Goal: Transaction & Acquisition: Purchase product/service

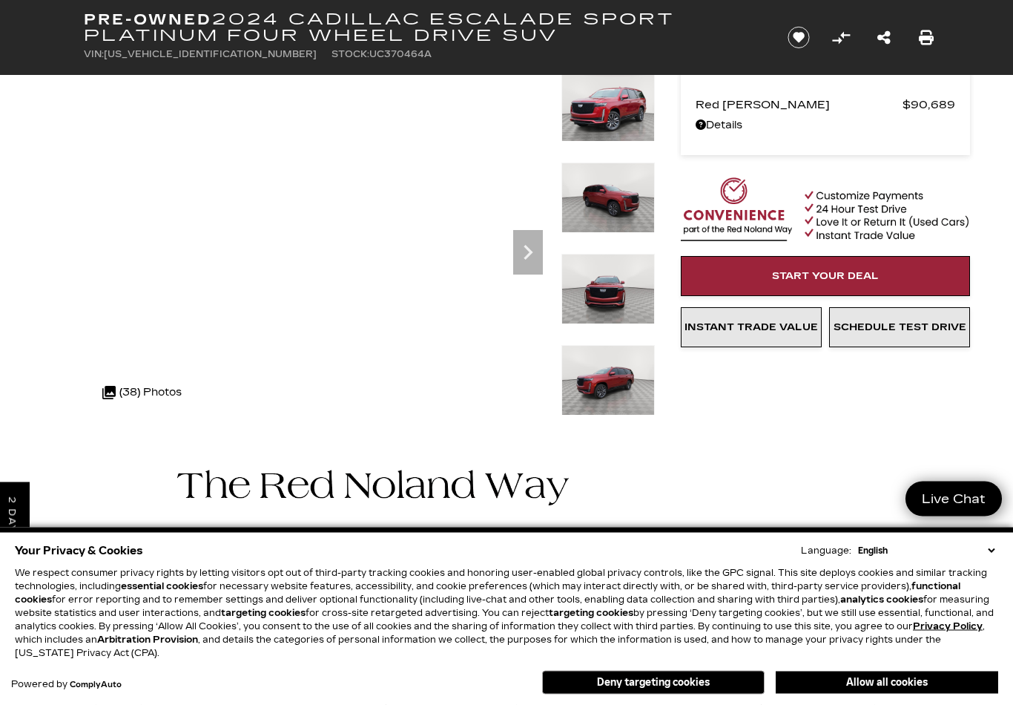
scroll to position [82, 0]
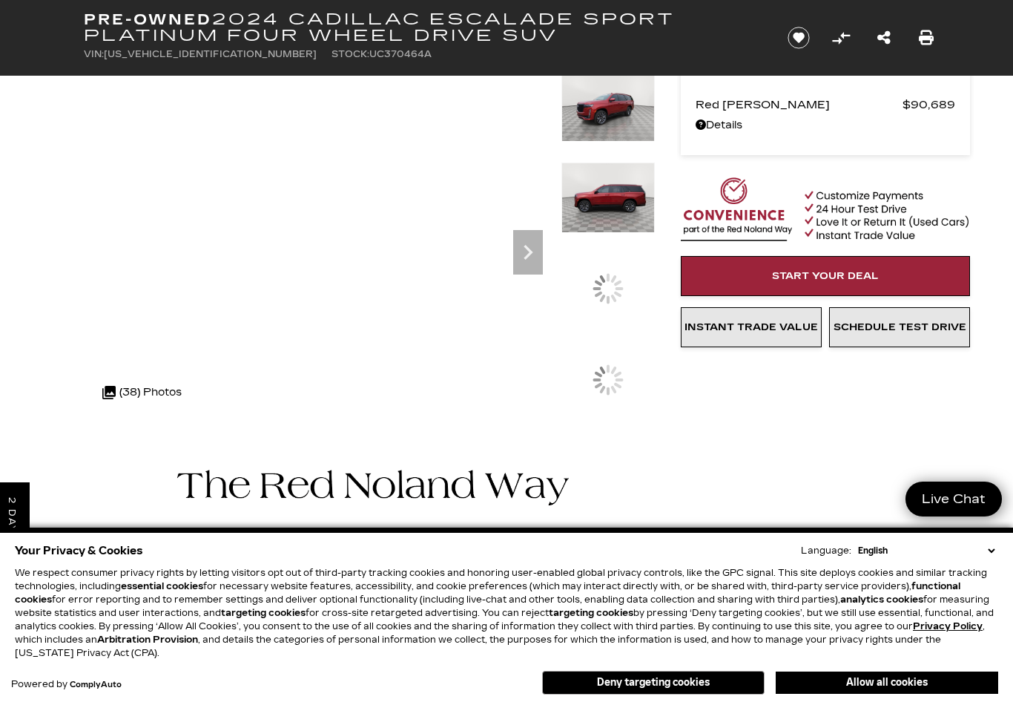
click at [621, 233] on img at bounding box center [607, 197] width 93 height 70
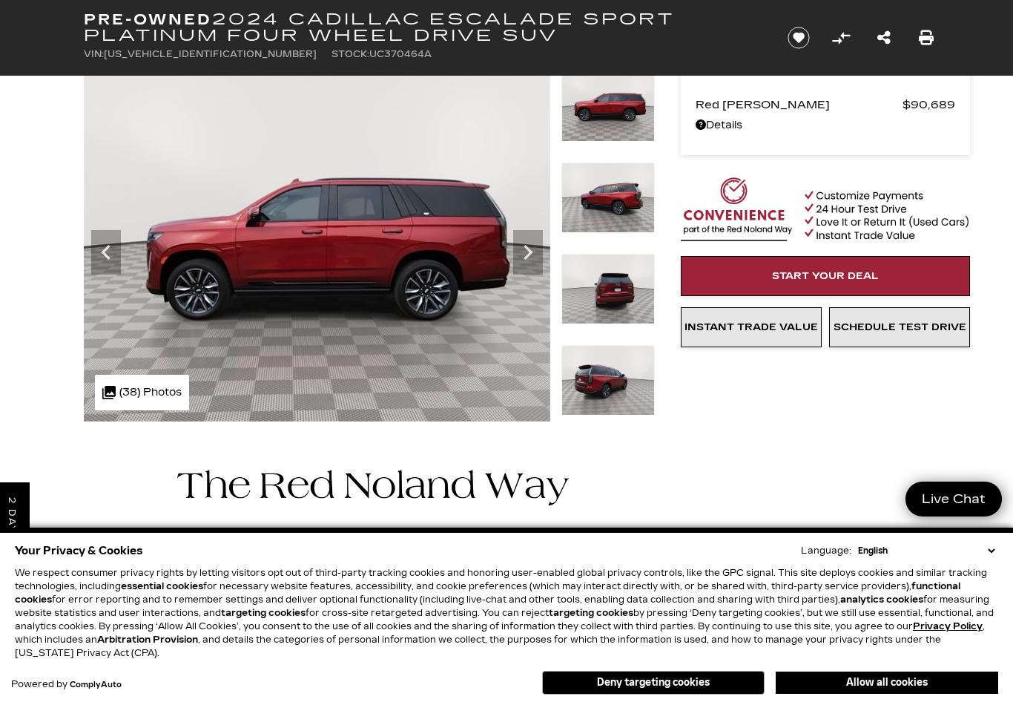
click at [420, 257] on img at bounding box center [317, 246] width 467 height 350
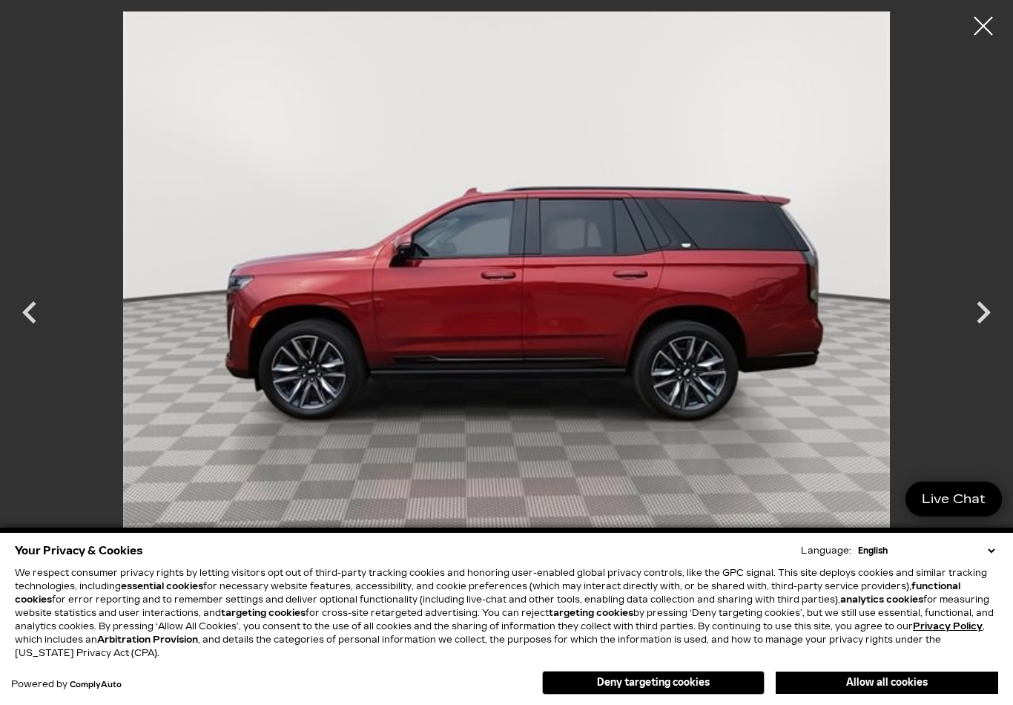
click at [984, 309] on icon "Next" at bounding box center [984, 312] width 14 height 22
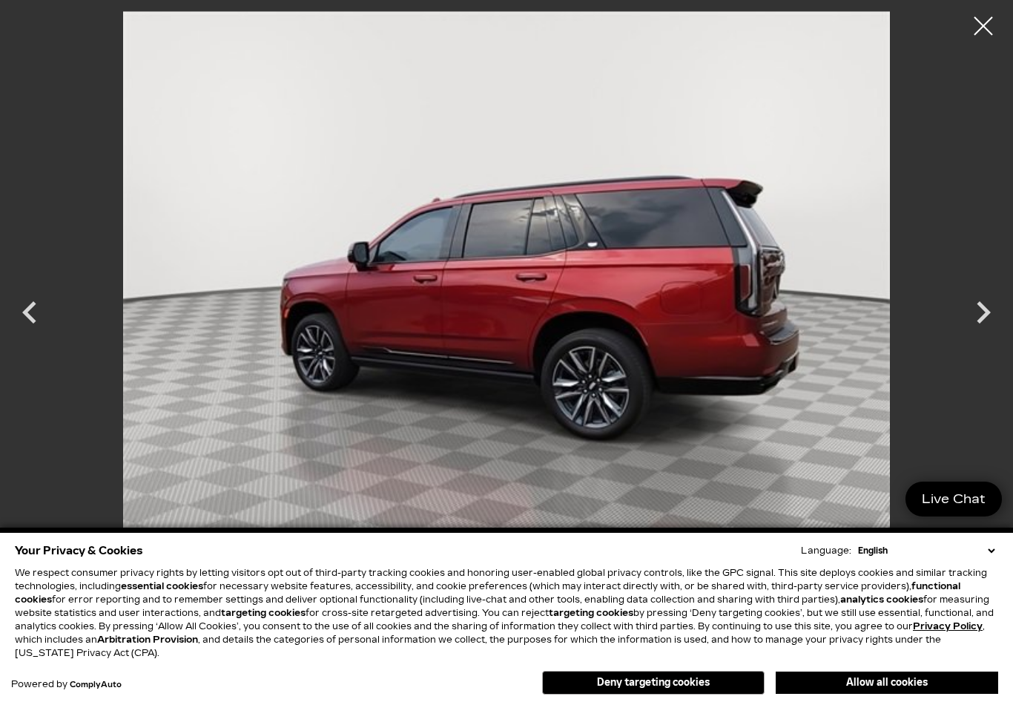
click at [975, 320] on icon "Next" at bounding box center [983, 312] width 45 height 45
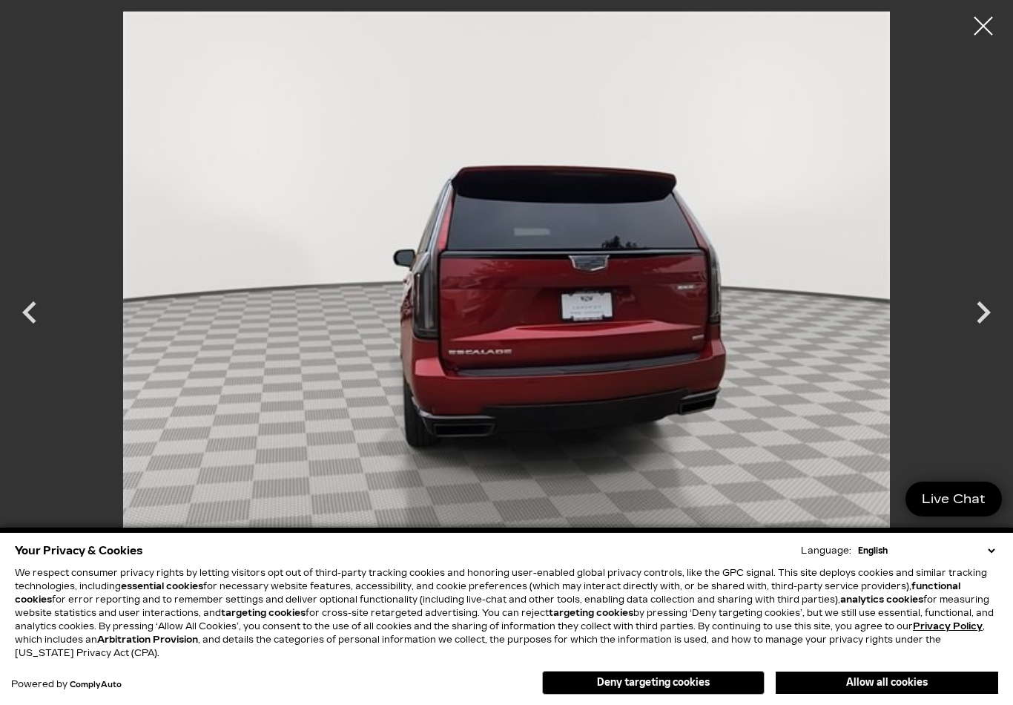
click at [989, 317] on icon "Next" at bounding box center [983, 312] width 45 height 45
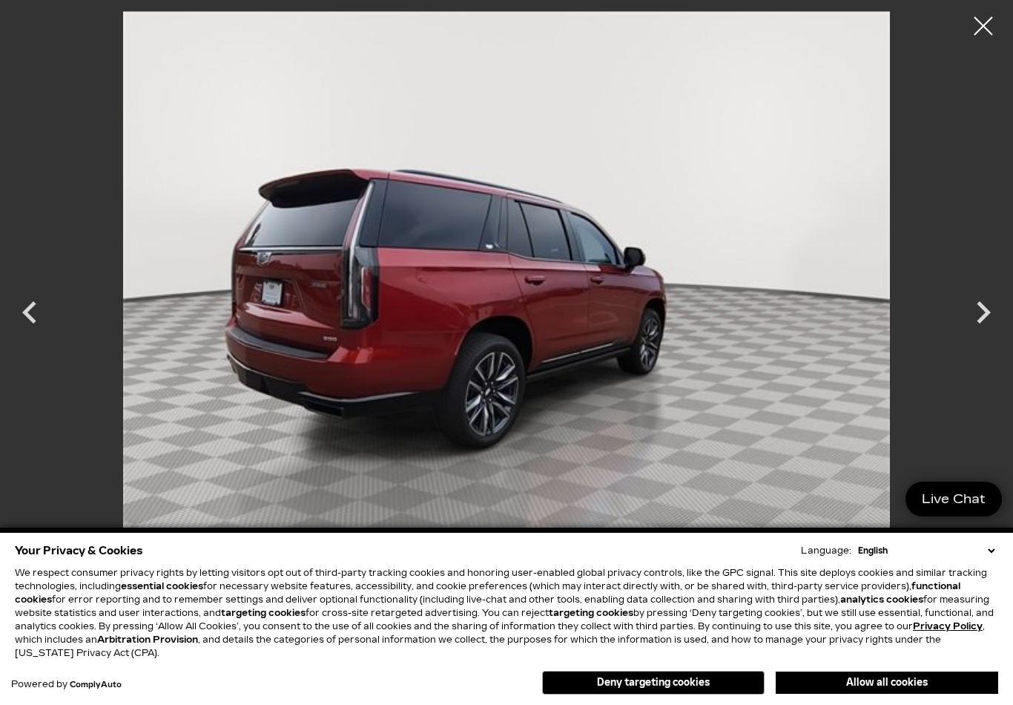
click at [981, 312] on icon "Next" at bounding box center [983, 312] width 45 height 45
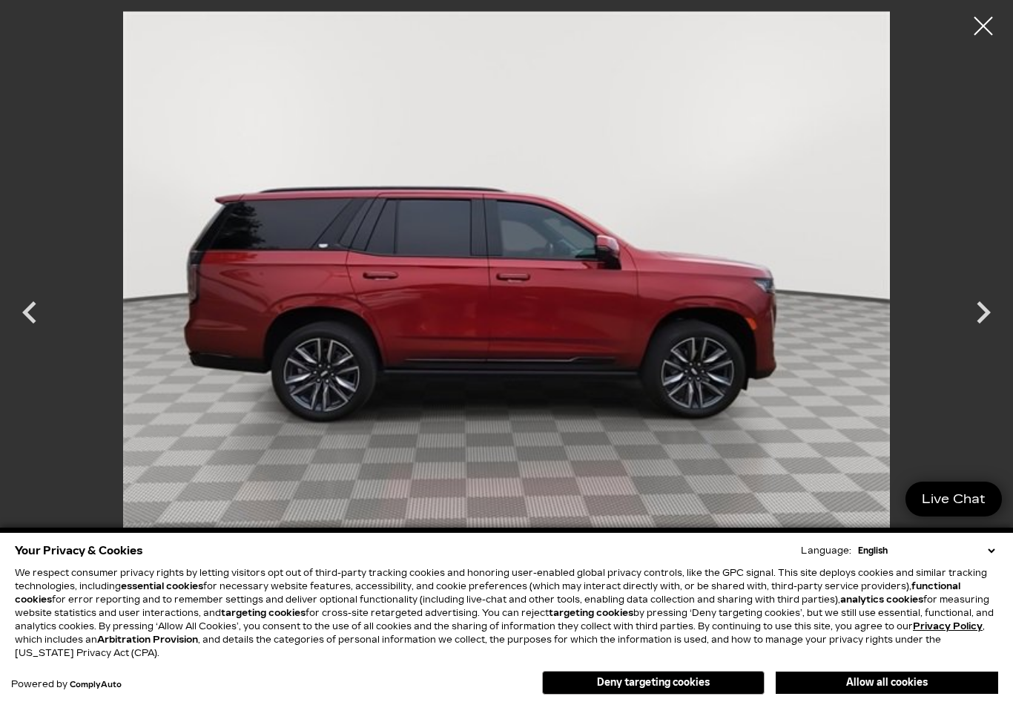
click at [966, 312] on icon "Next" at bounding box center [983, 312] width 45 height 45
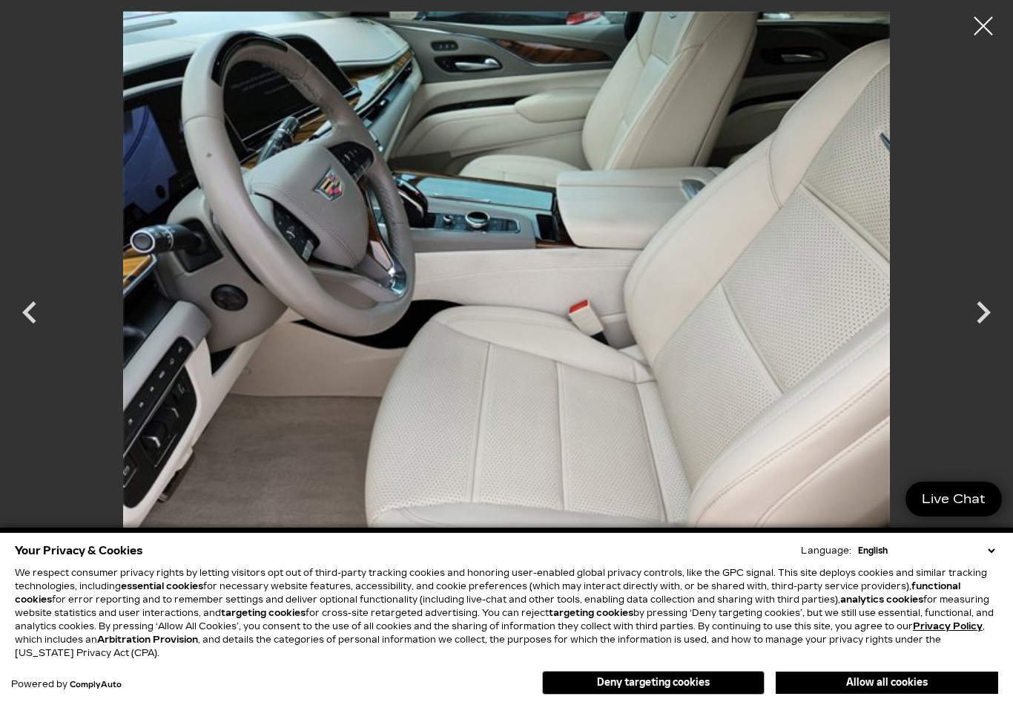
click at [970, 309] on icon "Next" at bounding box center [983, 312] width 45 height 45
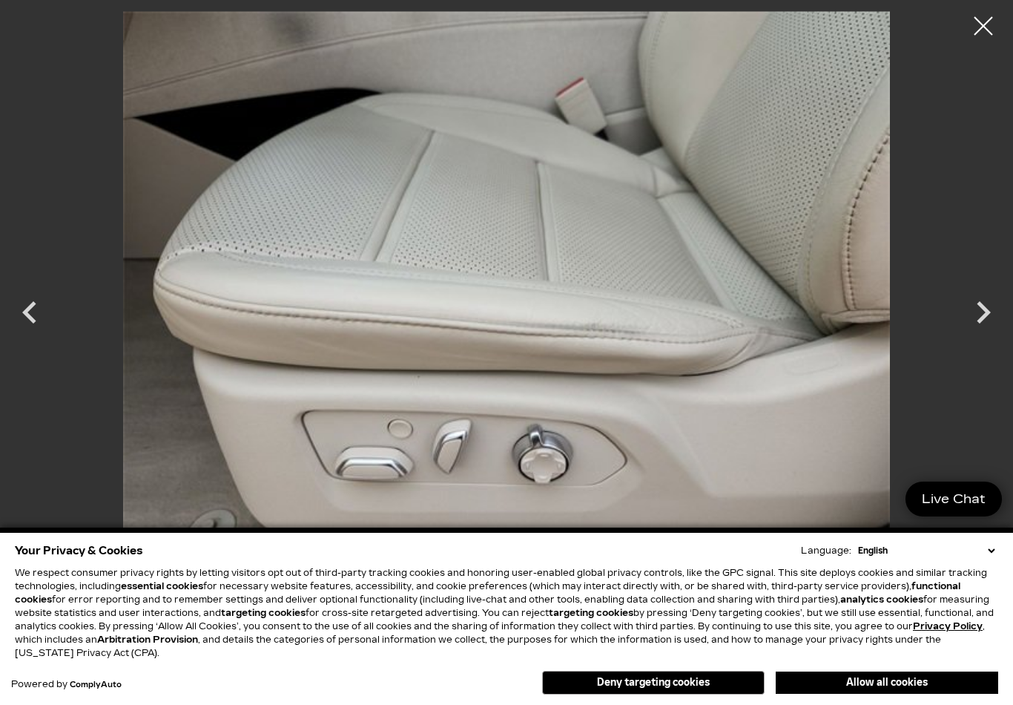
click at [975, 309] on icon "Next" at bounding box center [983, 312] width 45 height 45
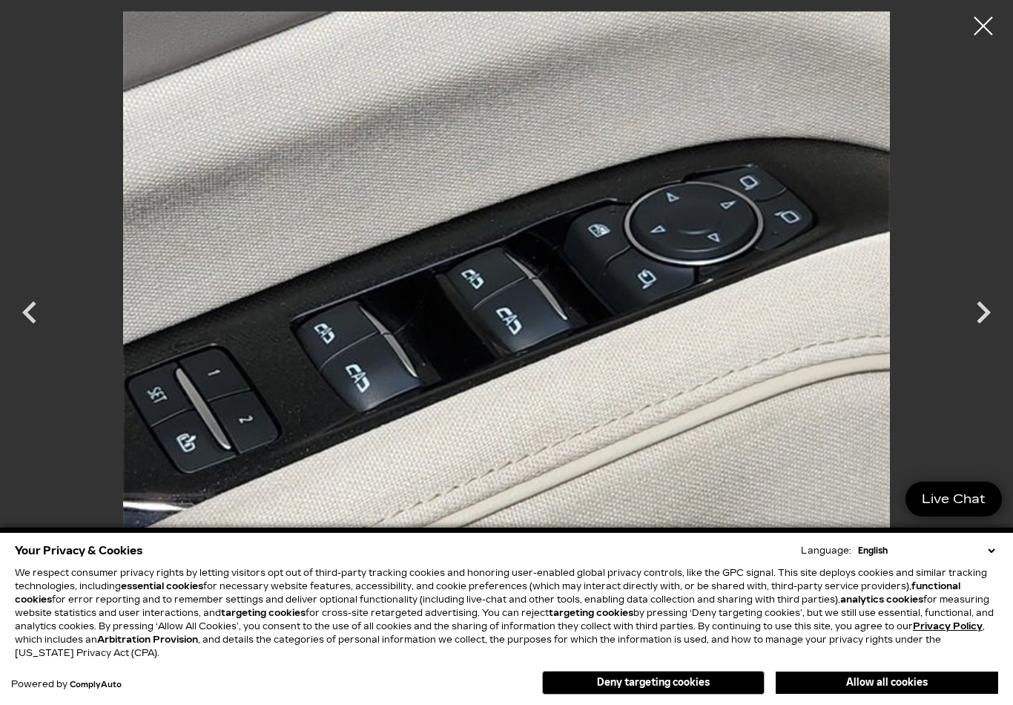
click at [992, 311] on icon "Next" at bounding box center [983, 312] width 45 height 45
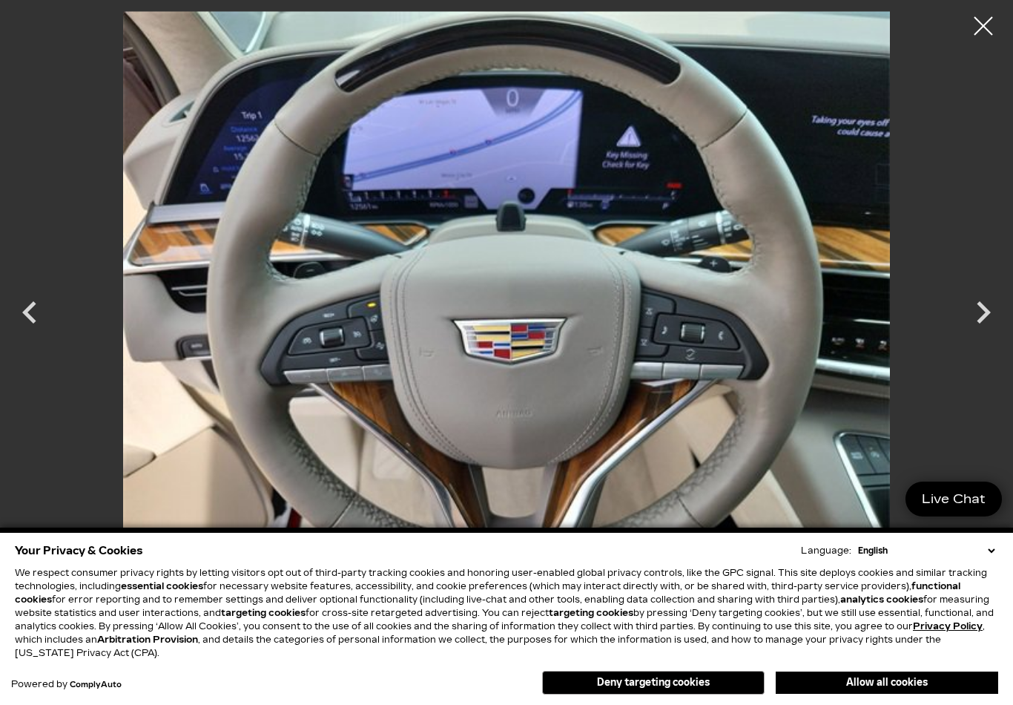
click at [977, 309] on icon "Next" at bounding box center [983, 312] width 45 height 45
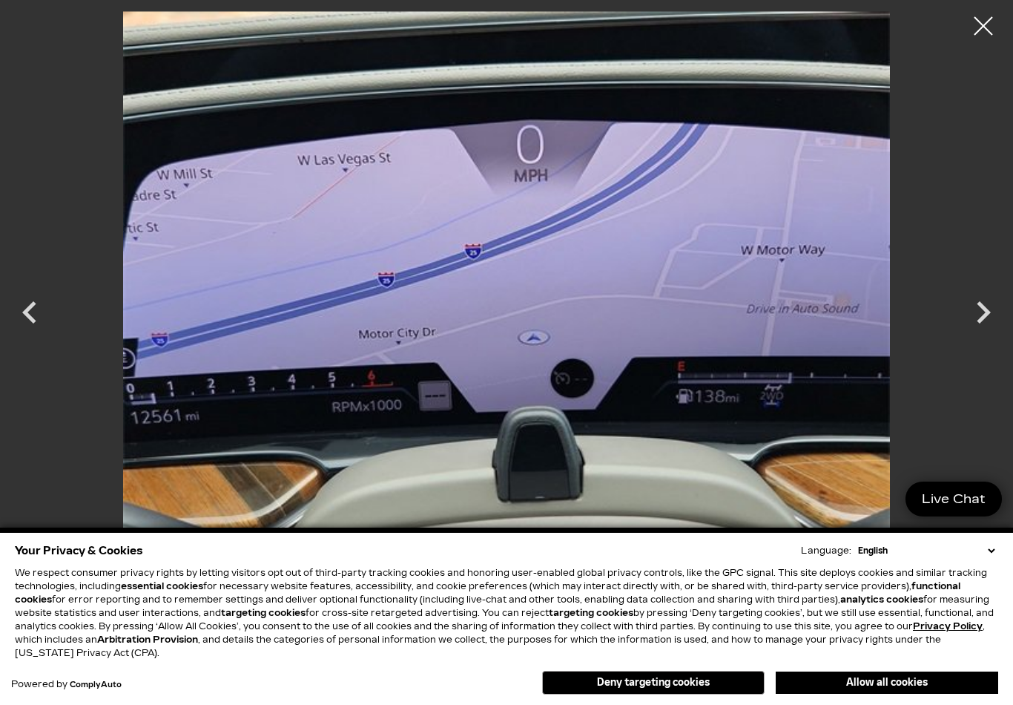
click at [977, 316] on icon "Next" at bounding box center [983, 312] width 45 height 45
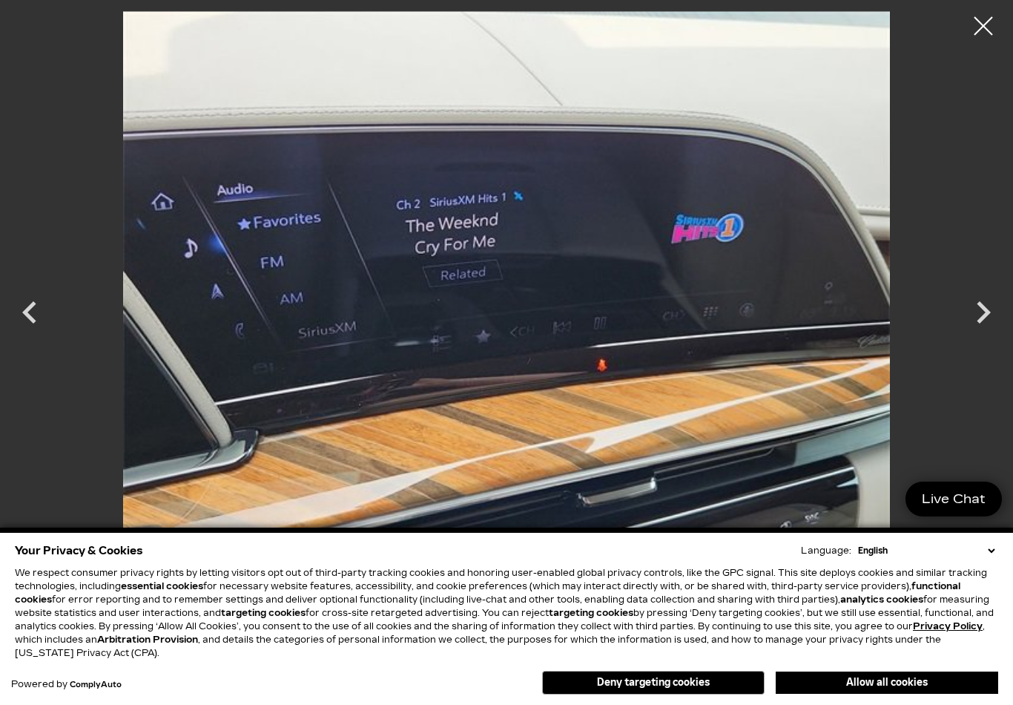
click at [973, 312] on icon "Next" at bounding box center [983, 312] width 45 height 45
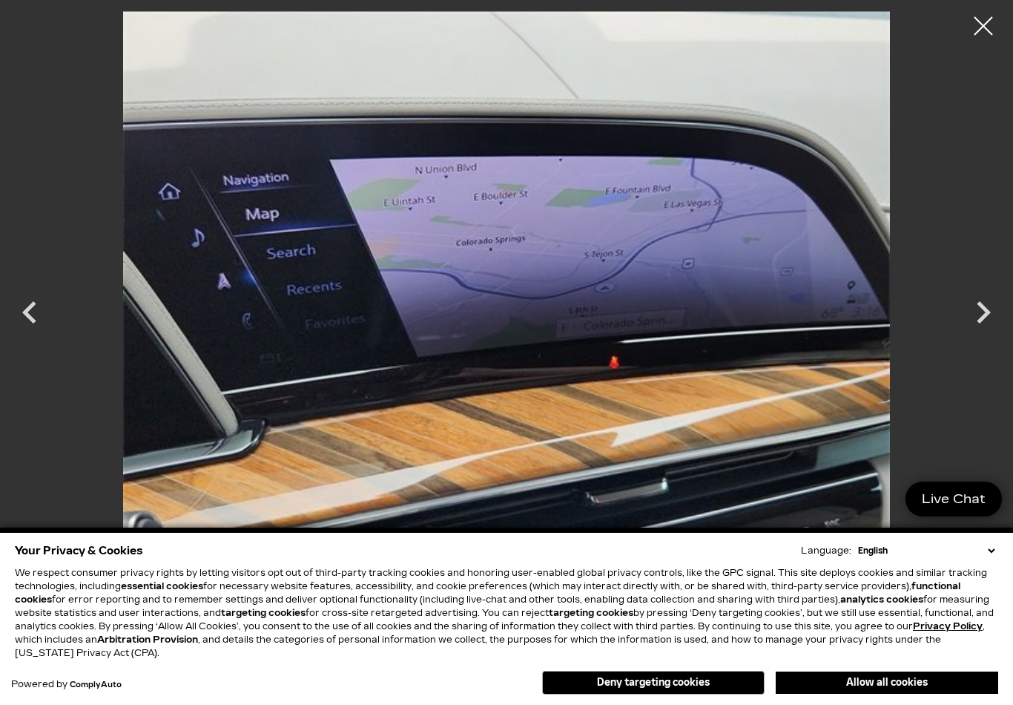
click at [977, 317] on icon "Next" at bounding box center [983, 312] width 45 height 45
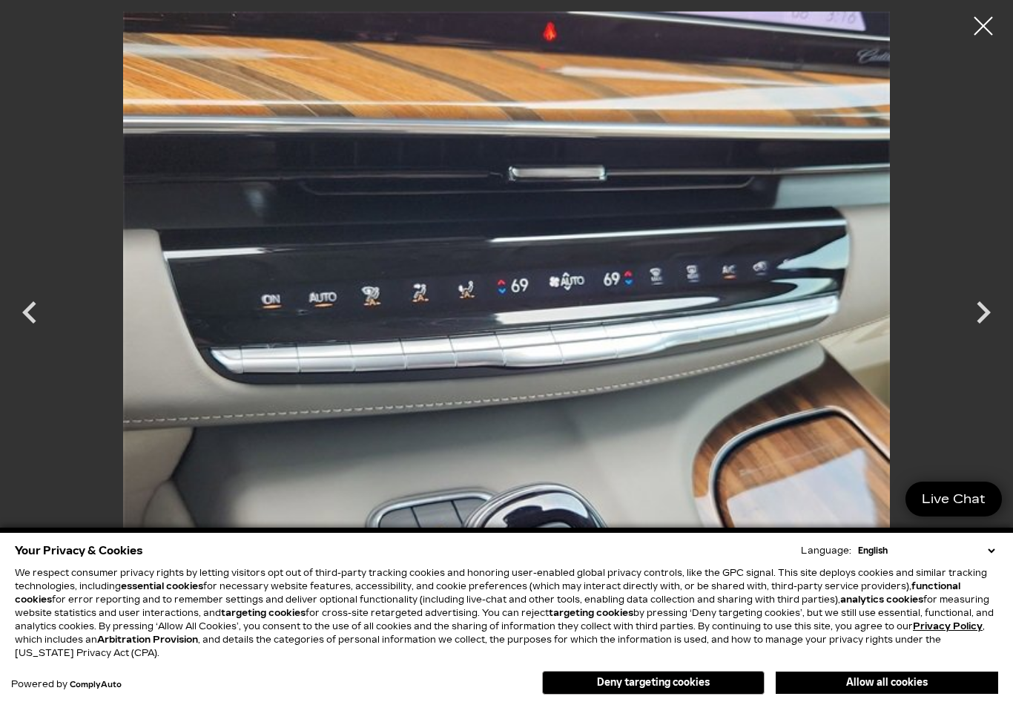
click at [970, 312] on icon "Next" at bounding box center [983, 312] width 45 height 45
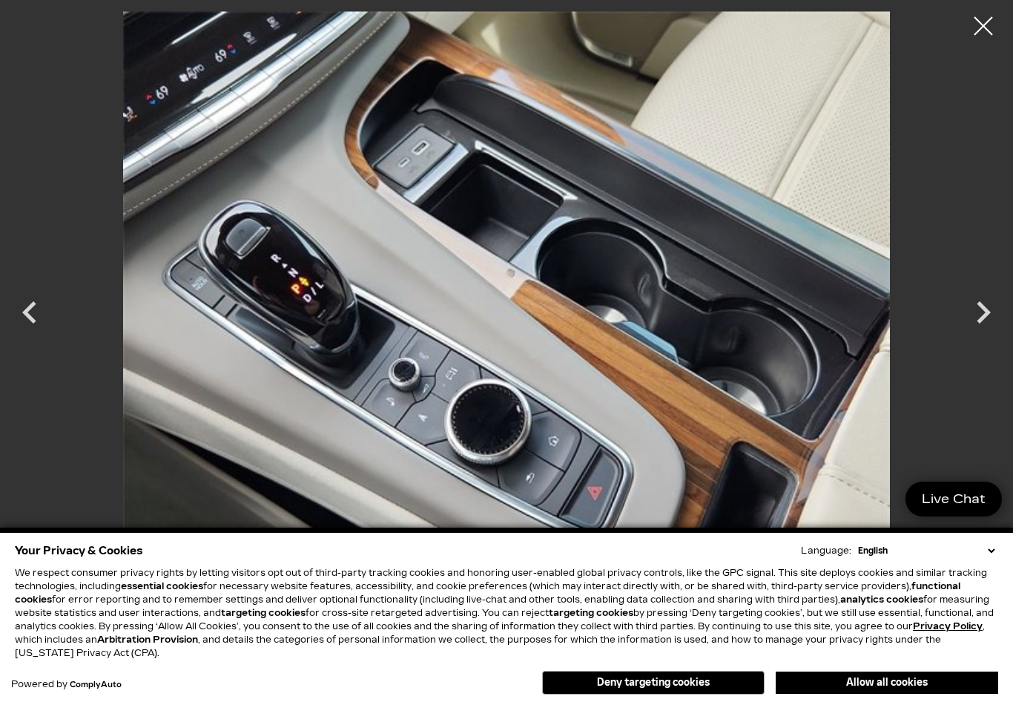
click at [976, 304] on icon "Next" at bounding box center [983, 312] width 45 height 45
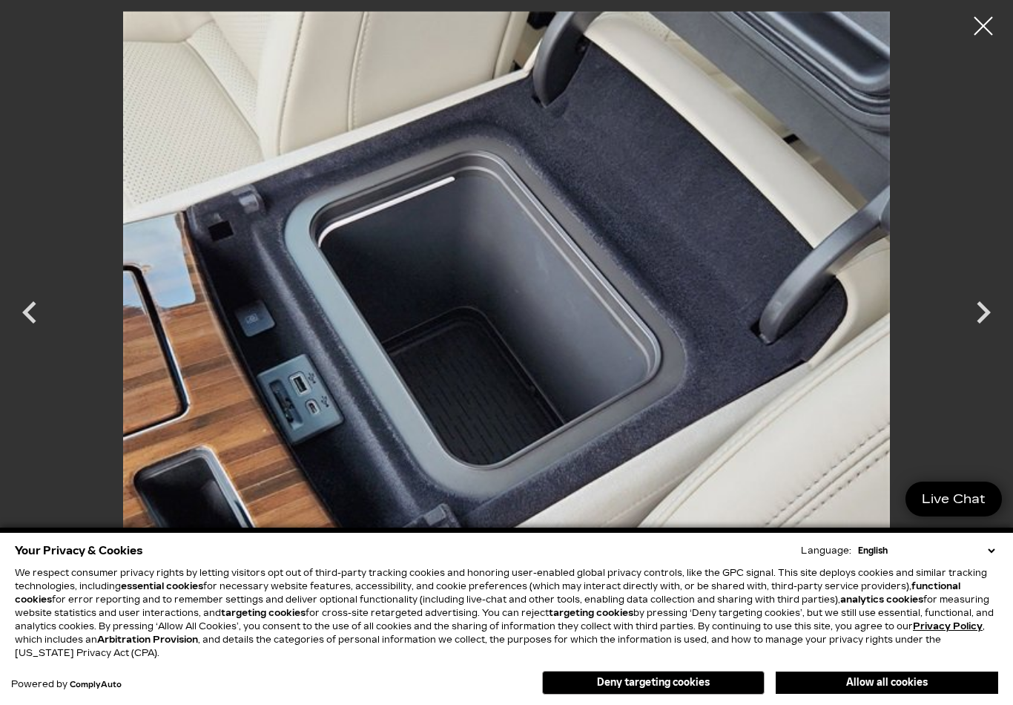
click at [972, 294] on icon "Next" at bounding box center [983, 312] width 45 height 45
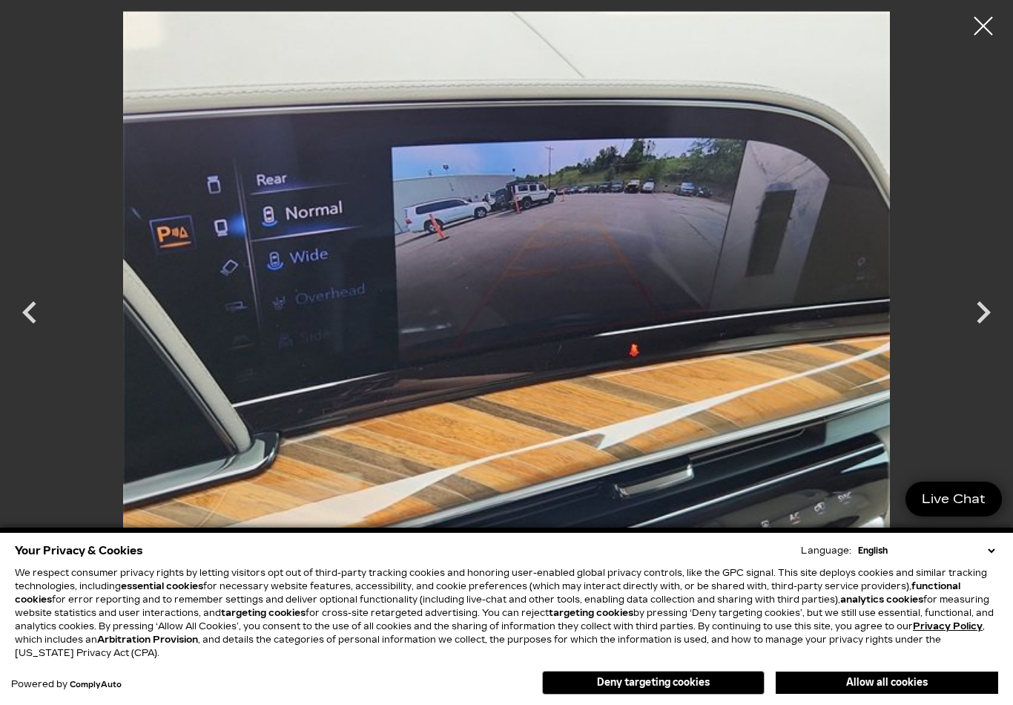
click at [974, 305] on icon "Next" at bounding box center [983, 312] width 45 height 45
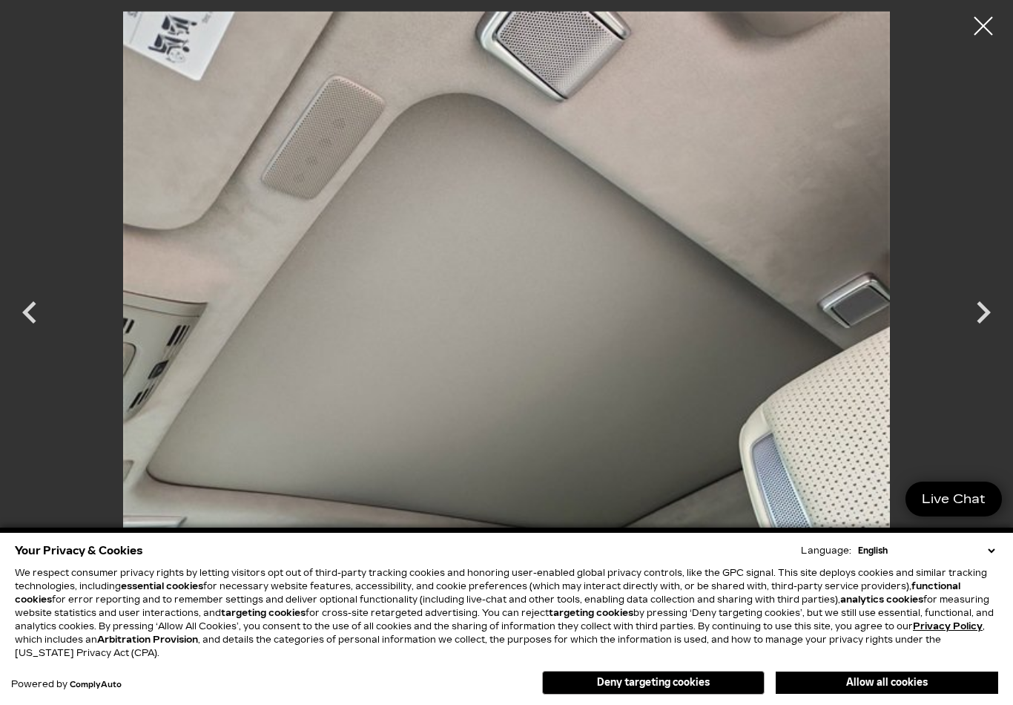
click at [978, 303] on icon "Next" at bounding box center [984, 312] width 14 height 22
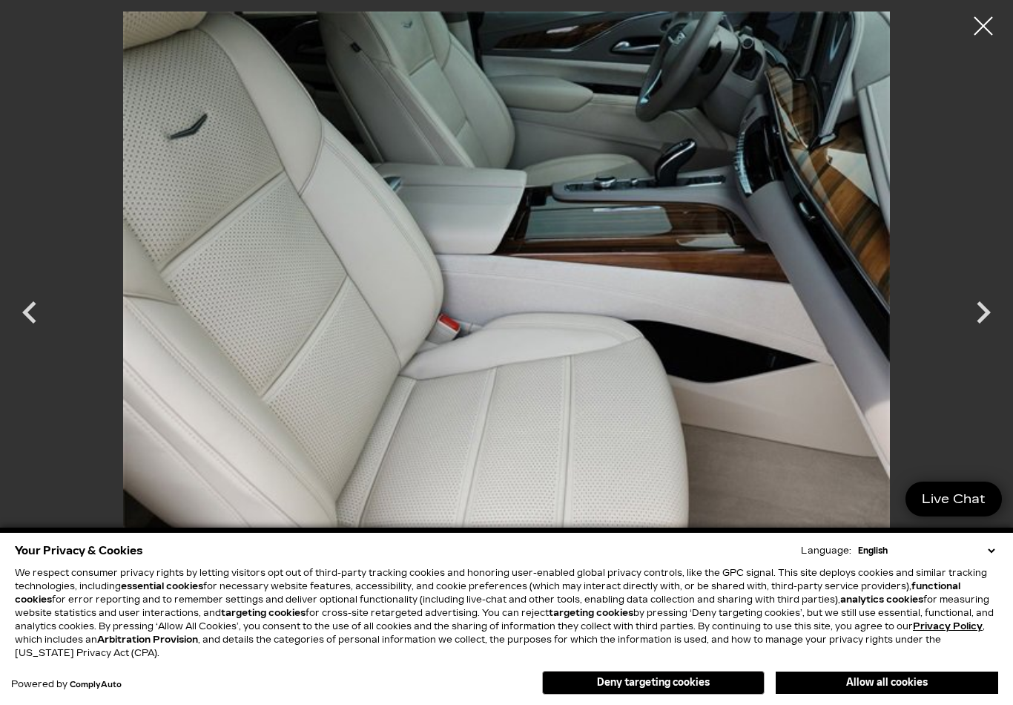
click at [978, 311] on icon "Next" at bounding box center [983, 312] width 45 height 45
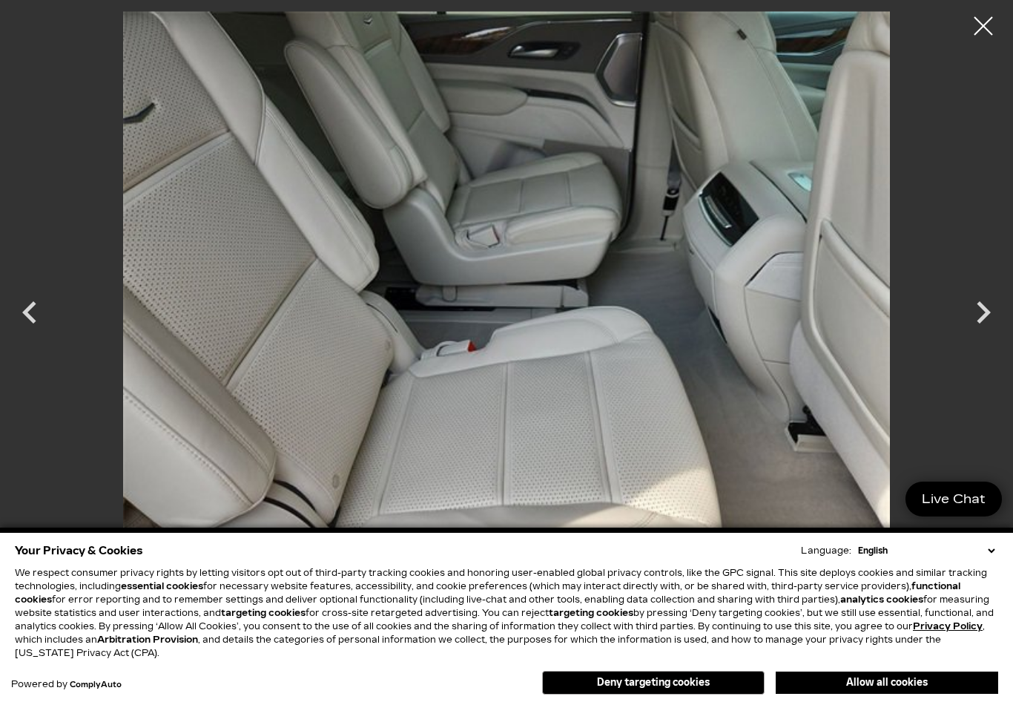
click at [976, 309] on icon "Next" at bounding box center [983, 312] width 45 height 45
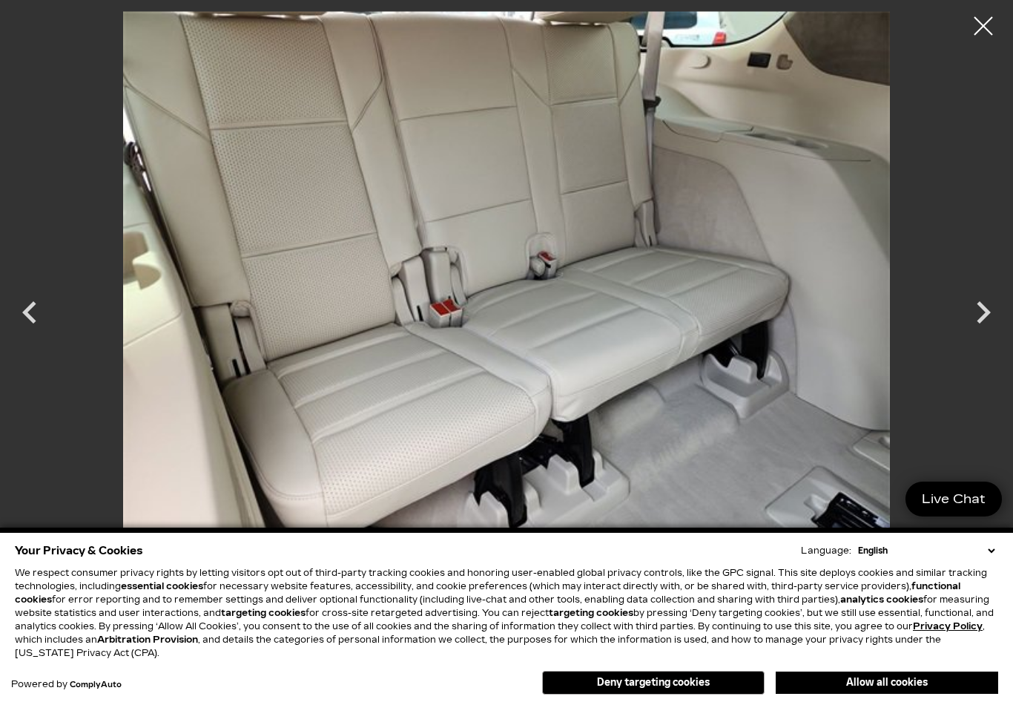
click at [967, 312] on icon "Next" at bounding box center [983, 312] width 45 height 45
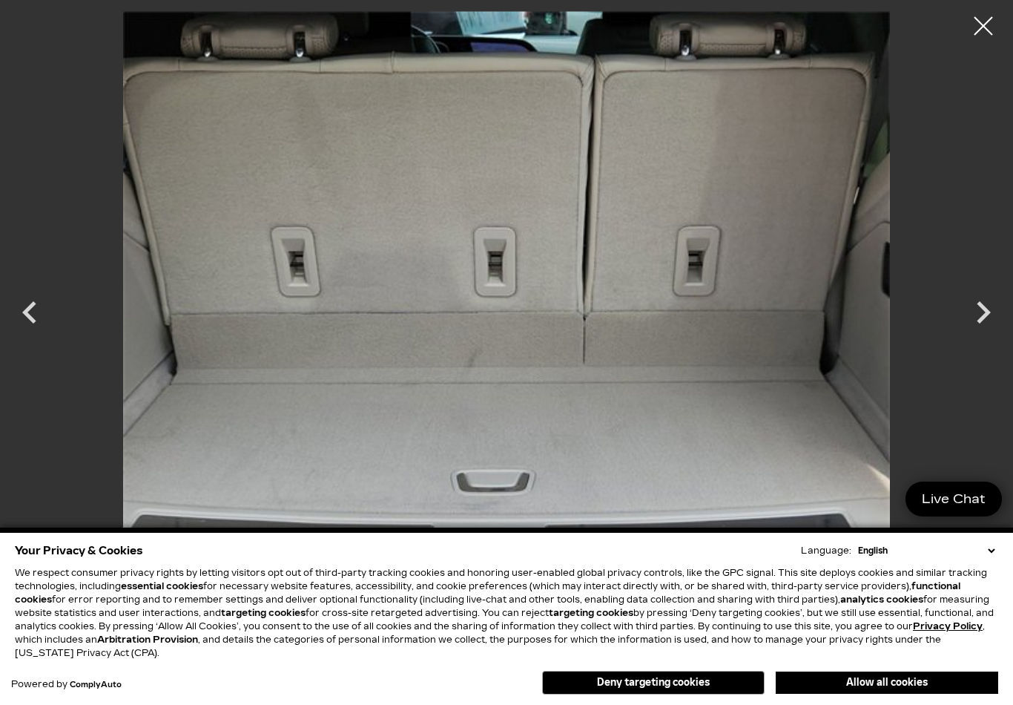
click at [978, 315] on icon "Next" at bounding box center [983, 312] width 45 height 45
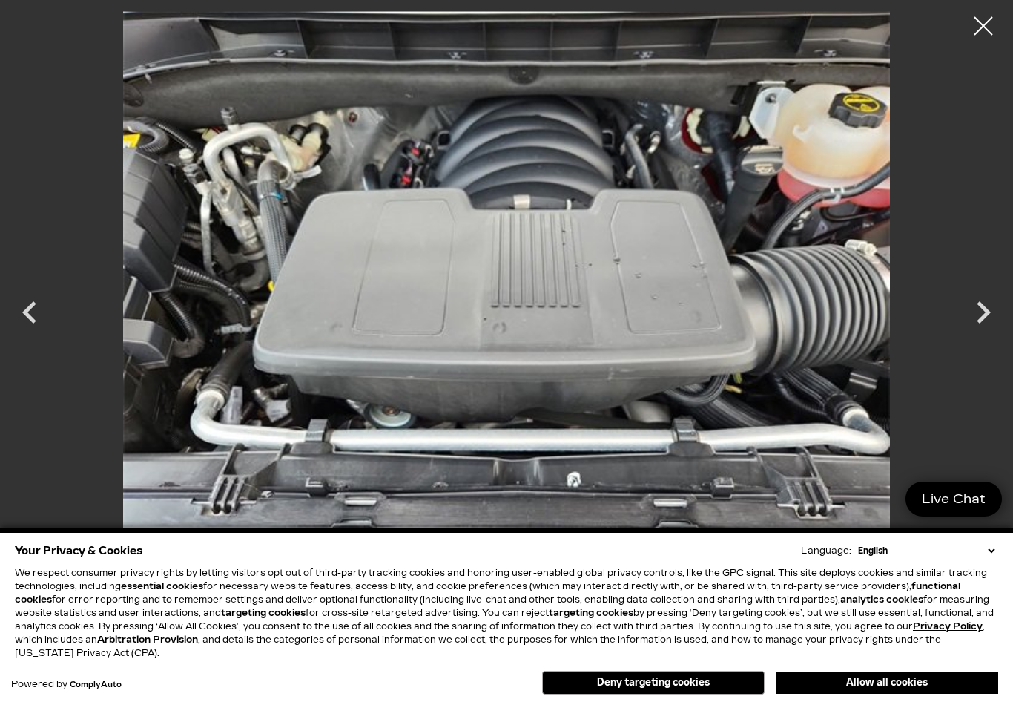
click at [972, 310] on icon "Next" at bounding box center [983, 312] width 45 height 45
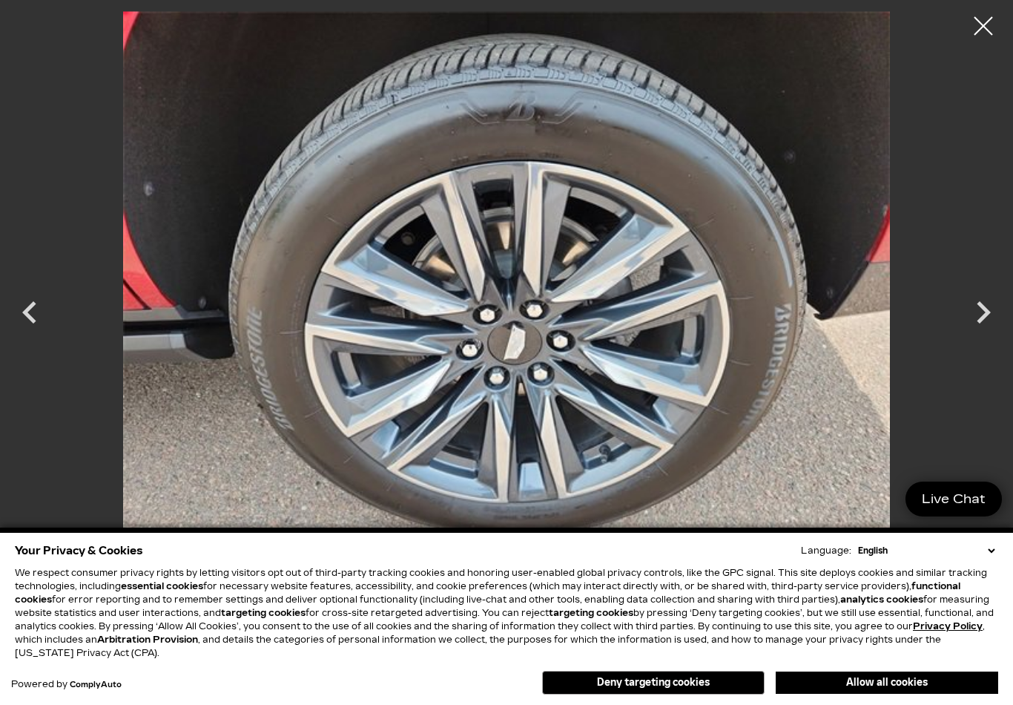
click at [977, 301] on icon "Next" at bounding box center [983, 312] width 45 height 45
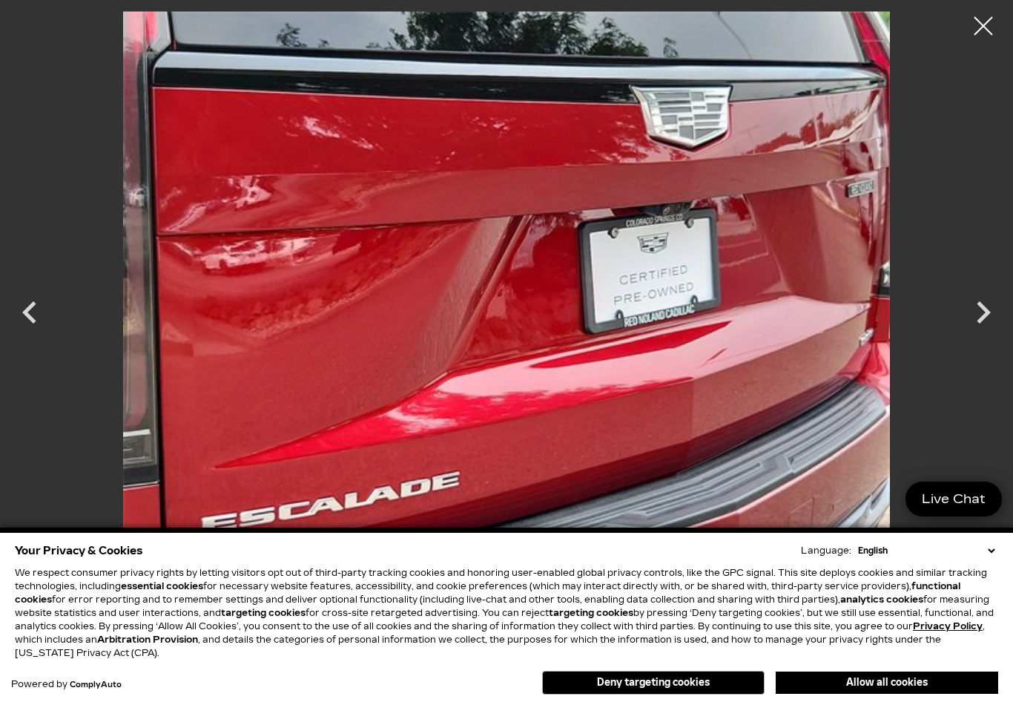
click at [977, 309] on icon "Next" at bounding box center [983, 312] width 45 height 45
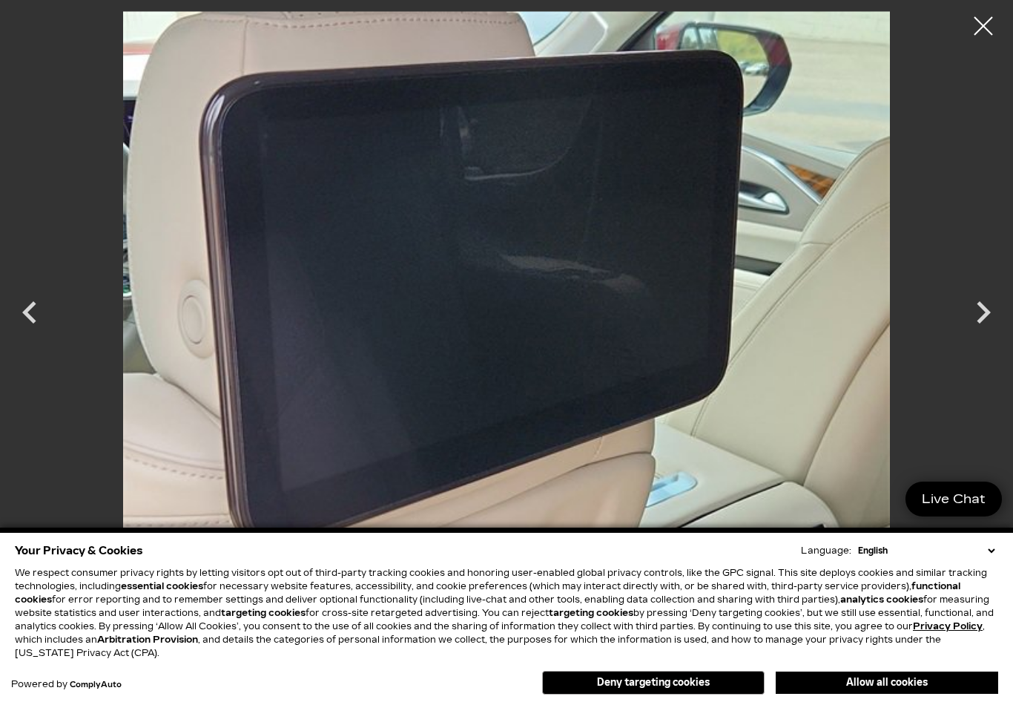
click at [981, 317] on icon "Next" at bounding box center [983, 312] width 45 height 45
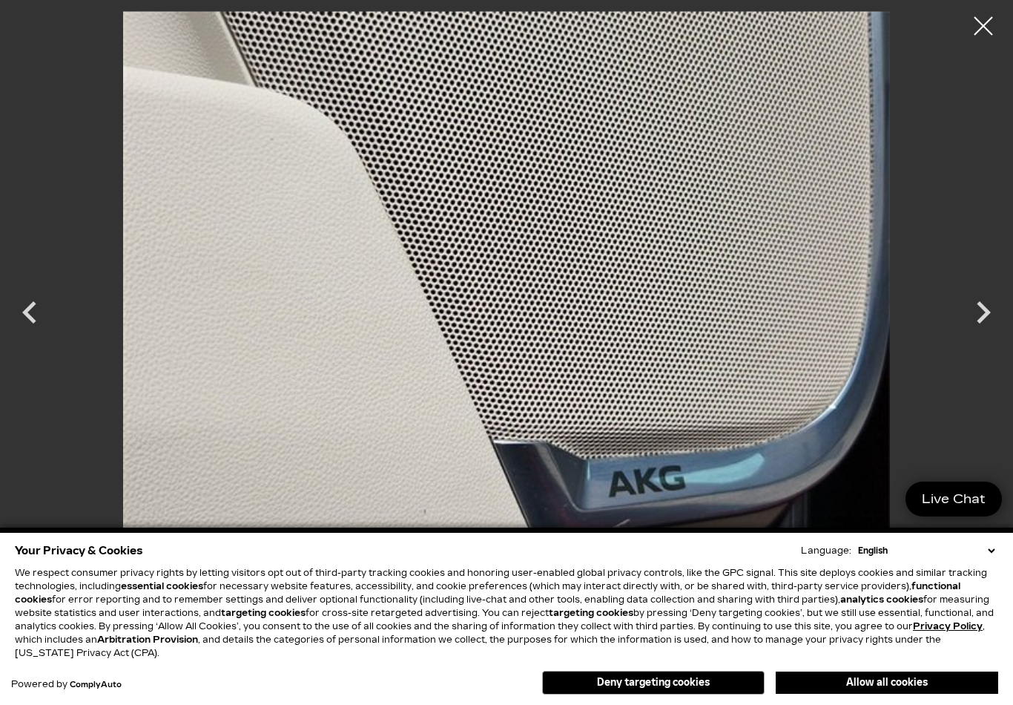
click at [979, 317] on icon "Next" at bounding box center [983, 312] width 45 height 45
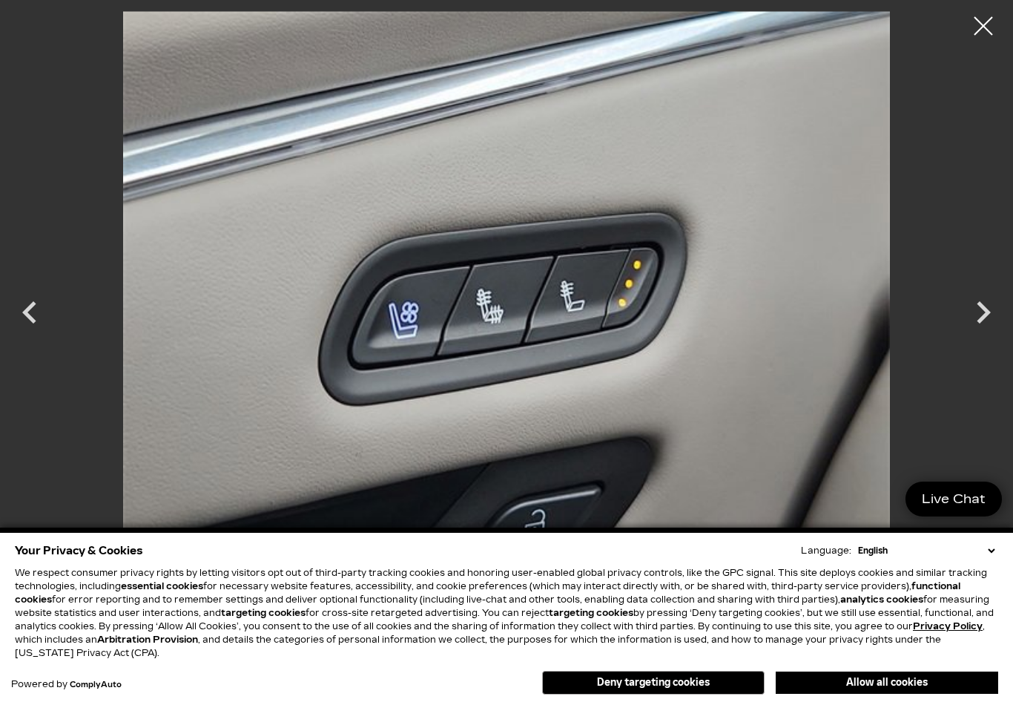
click at [972, 309] on icon "Next" at bounding box center [983, 312] width 45 height 45
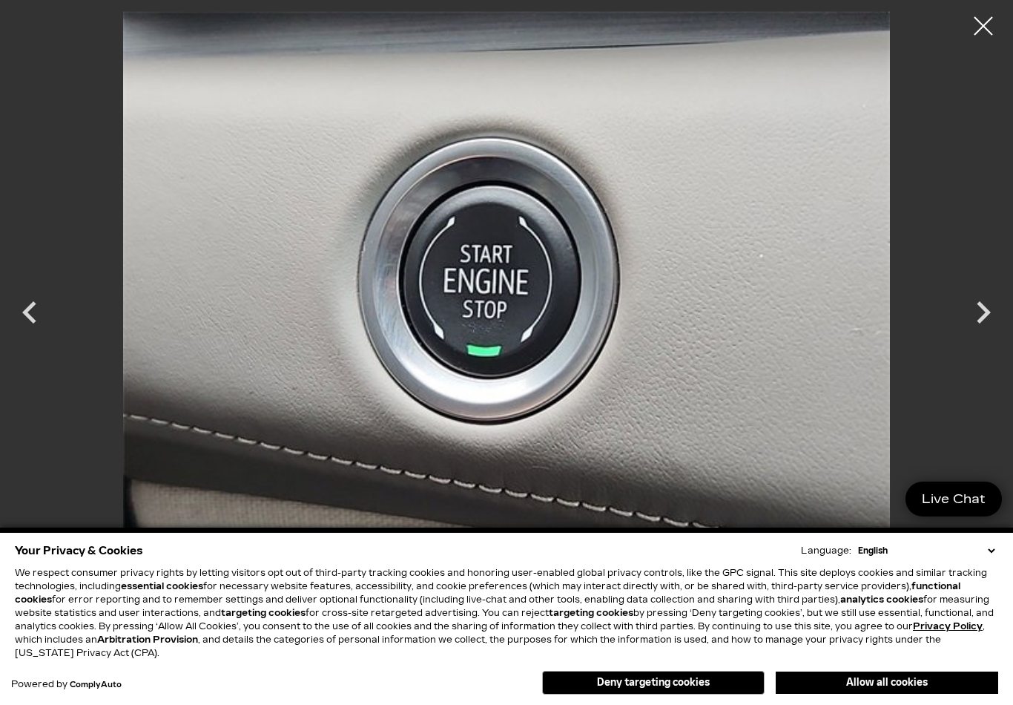
click at [877, 684] on button "Allow all cookies" at bounding box center [887, 682] width 223 height 22
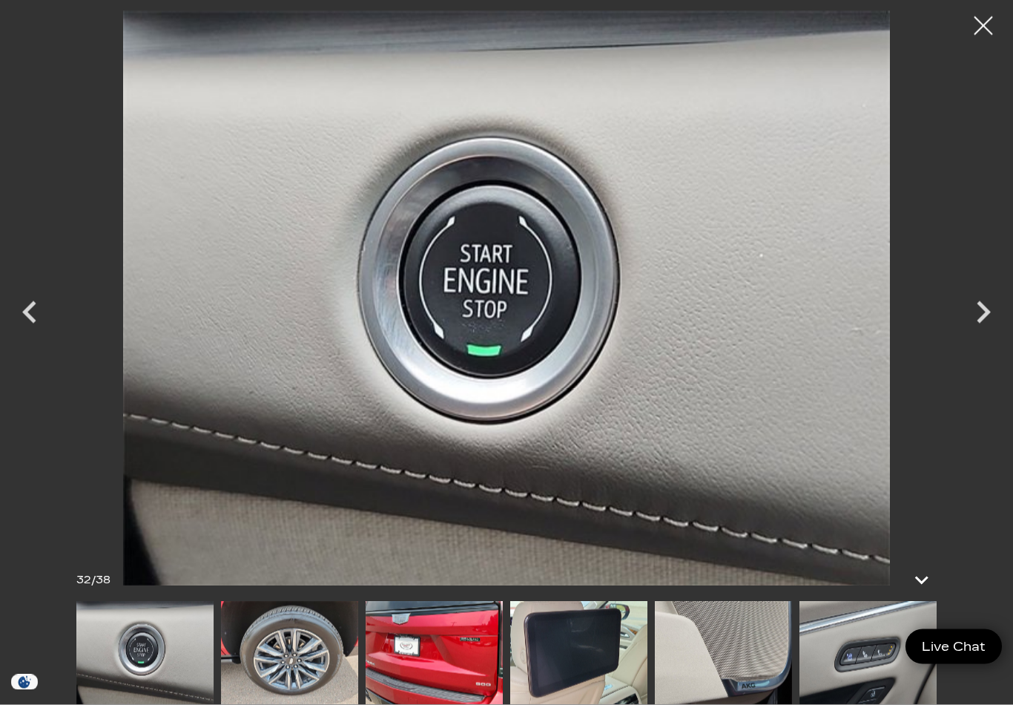
scroll to position [615, 0]
click at [993, 31] on div at bounding box center [983, 25] width 37 height 37
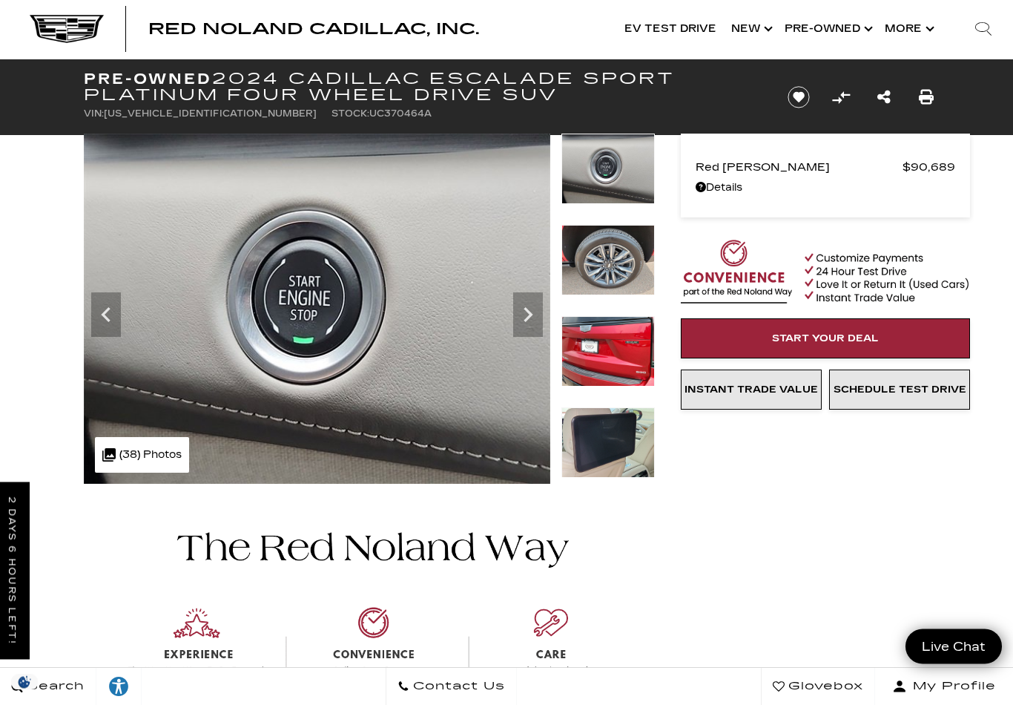
scroll to position [0, 0]
